Goal: Transaction & Acquisition: Purchase product/service

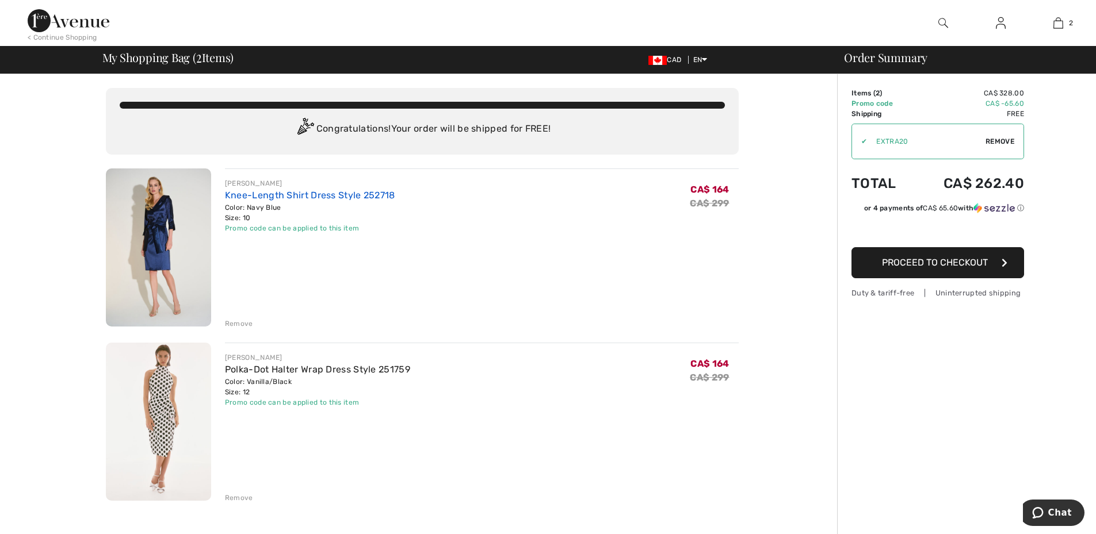
click at [307, 194] on link "Knee-Length Shirt Dress Style 252718" at bounding box center [310, 195] width 170 height 11
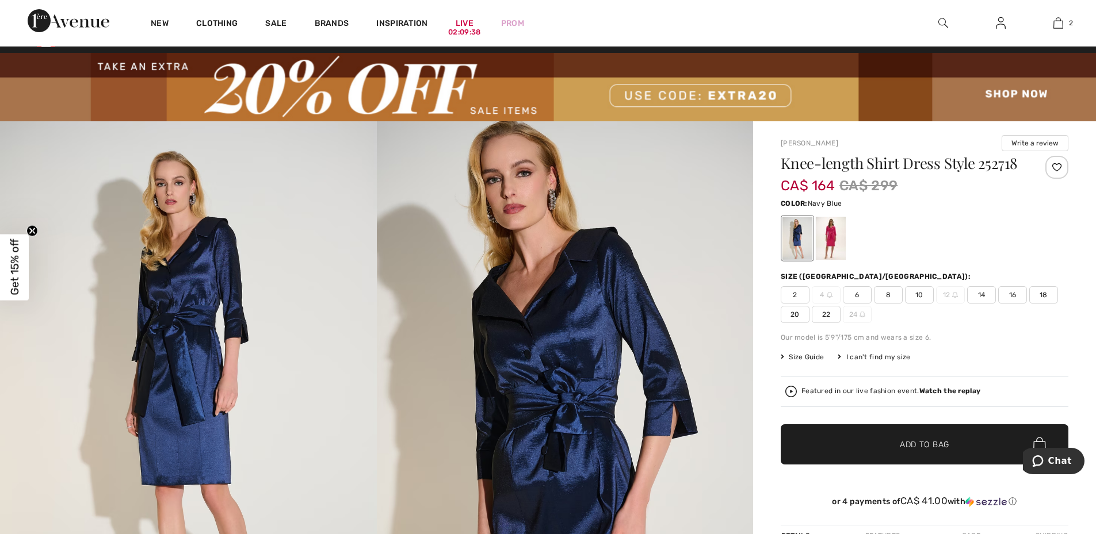
scroll to position [3, 0]
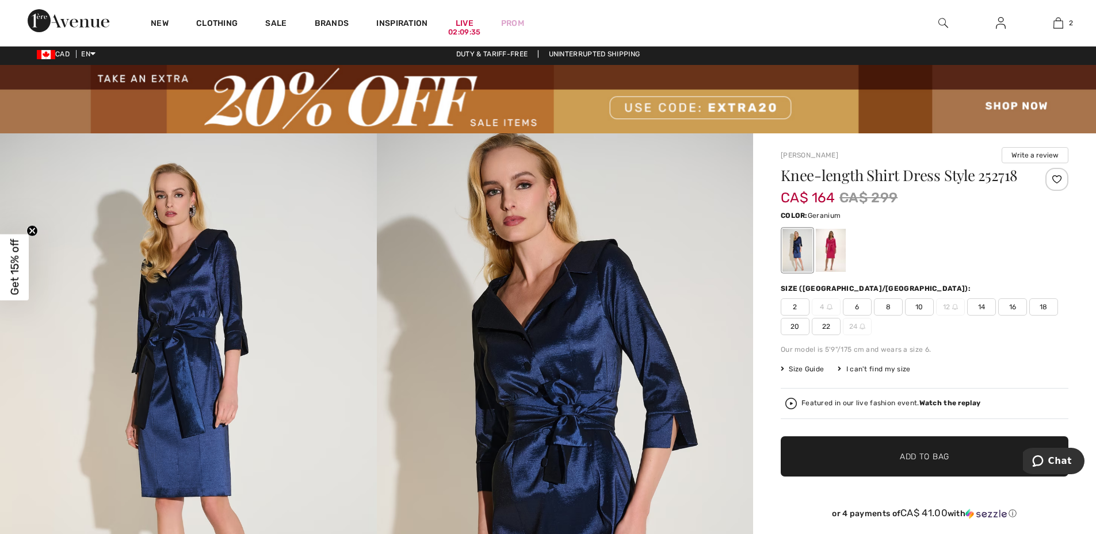
click at [837, 246] on div at bounding box center [831, 250] width 30 height 43
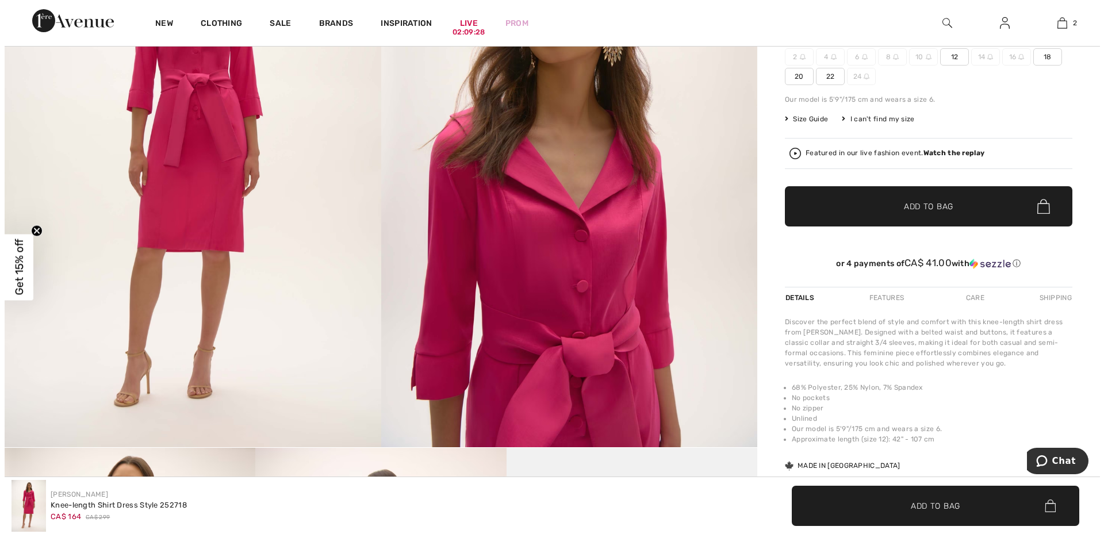
scroll to position [91, 0]
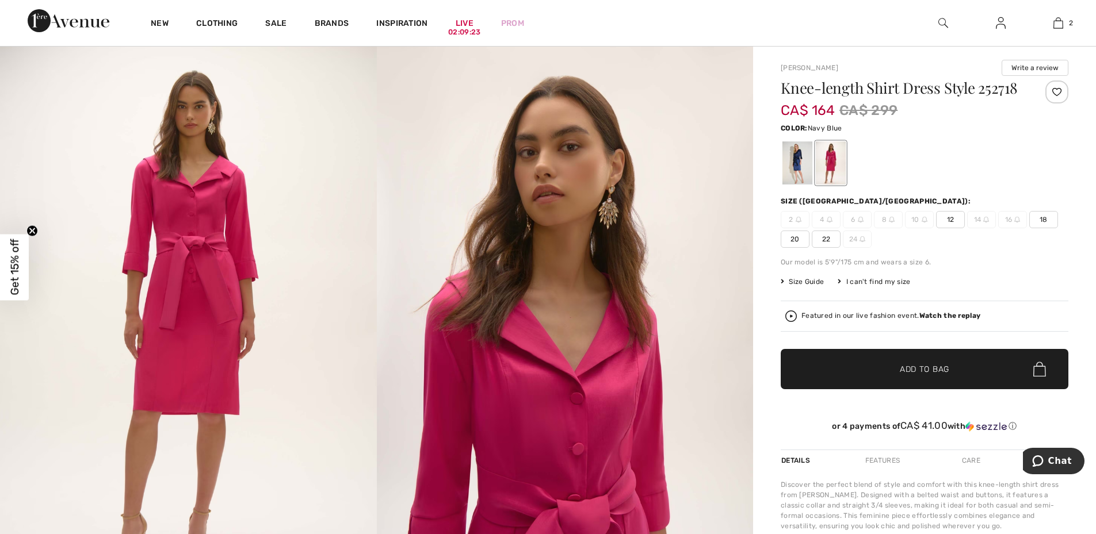
click at [808, 163] on div at bounding box center [797, 163] width 30 height 43
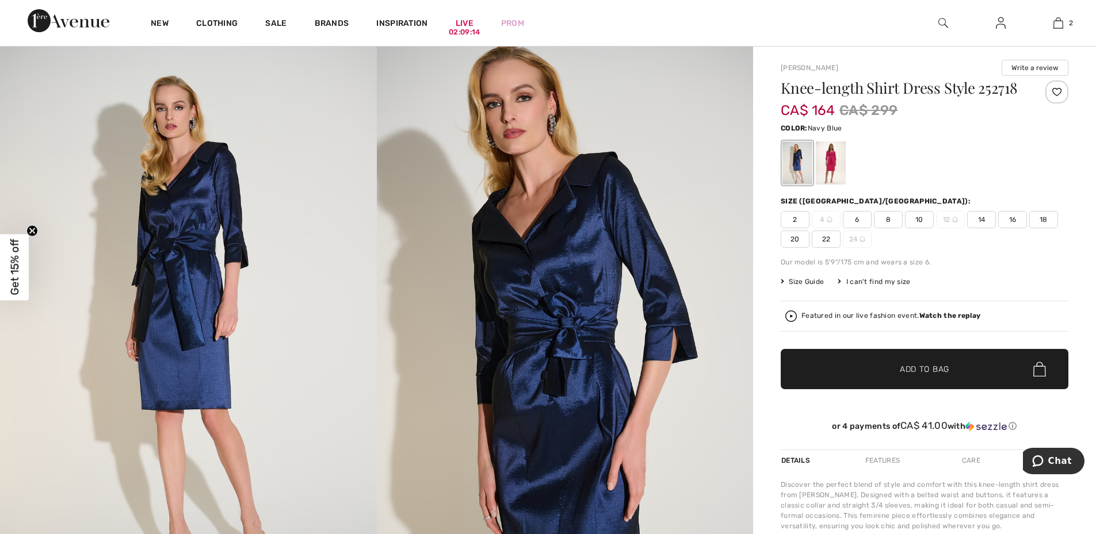
click at [952, 314] on strong "Watch the replay" at bounding box center [950, 316] width 62 height 8
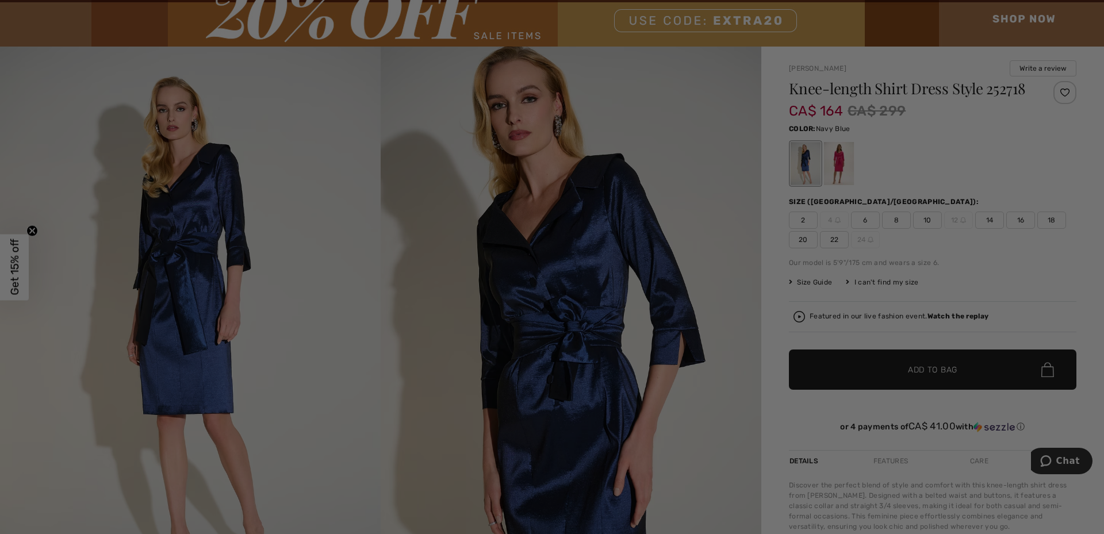
scroll to position [0, 0]
